Goal: Information Seeking & Learning: Learn about a topic

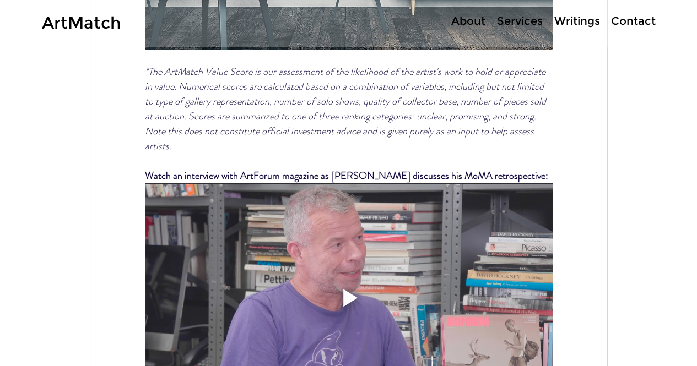
scroll to position [6241, 0]
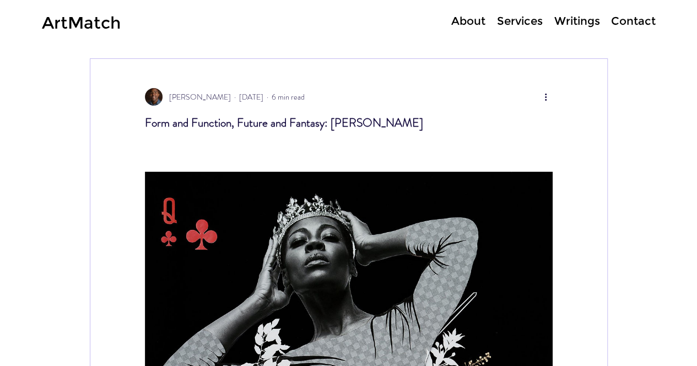
click at [565, 28] on p "Writings" at bounding box center [577, 21] width 57 height 16
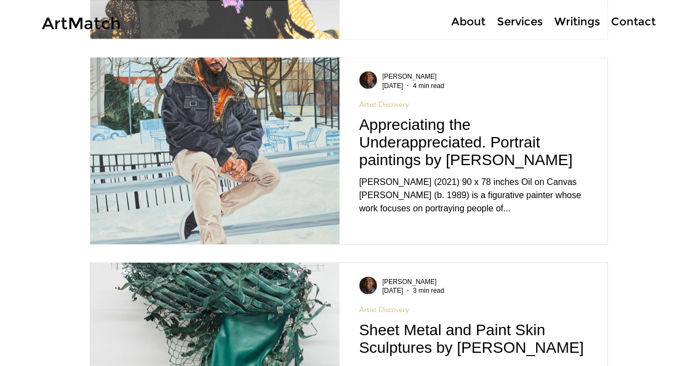
scroll to position [11661, 0]
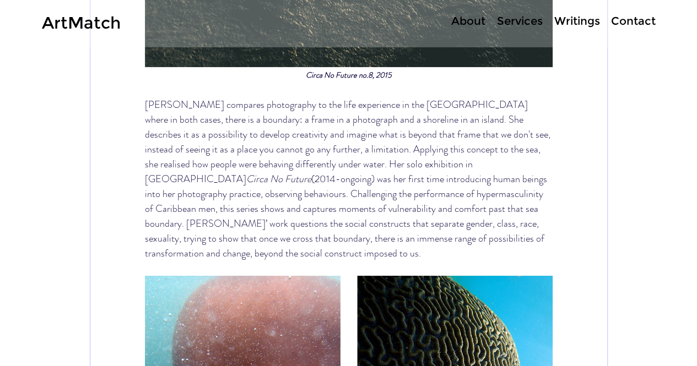
scroll to position [1931, 0]
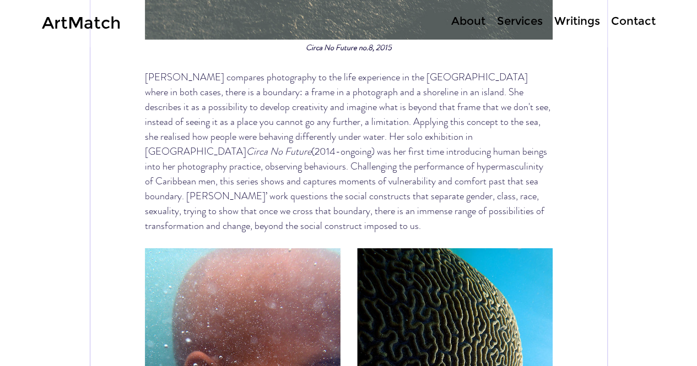
drag, startPoint x: 265, startPoint y: 174, endPoint x: 278, endPoint y: 177, distance: 13.8
click at [275, 176] on span "(2014-ongoing) was her first time introducing human beings into her photography…" at bounding box center [347, 188] width 405 height 89
click at [358, 195] on span "(2014-ongoing) was her first time introducing human beings into her photography…" at bounding box center [347, 188] width 405 height 89
drag, startPoint x: 295, startPoint y: 182, endPoint x: 286, endPoint y: 190, distance: 12.1
click at [286, 190] on span "[PERSON_NAME] compares photography to the life experience in the [GEOGRAPHIC_DA…" at bounding box center [349, 152] width 408 height 164
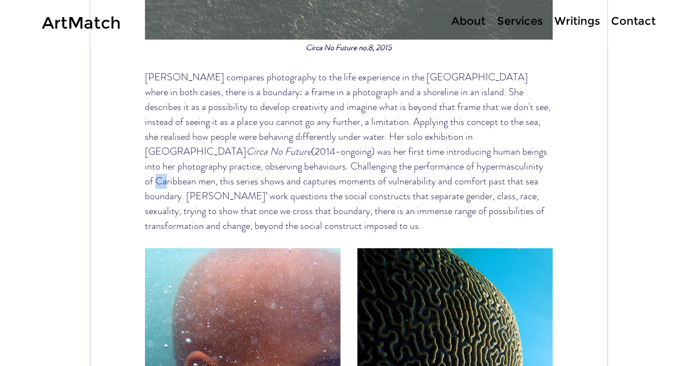
click at [286, 190] on span "[PERSON_NAME] compares photography to the life experience in the [GEOGRAPHIC_DA…" at bounding box center [349, 152] width 408 height 164
drag, startPoint x: 257, startPoint y: 203, endPoint x: 277, endPoint y: 206, distance: 19.4
click at [277, 206] on span "[PERSON_NAME] compares photography to the life experience in the [GEOGRAPHIC_DA…" at bounding box center [349, 152] width 408 height 164
